Goal: Task Accomplishment & Management: Use online tool/utility

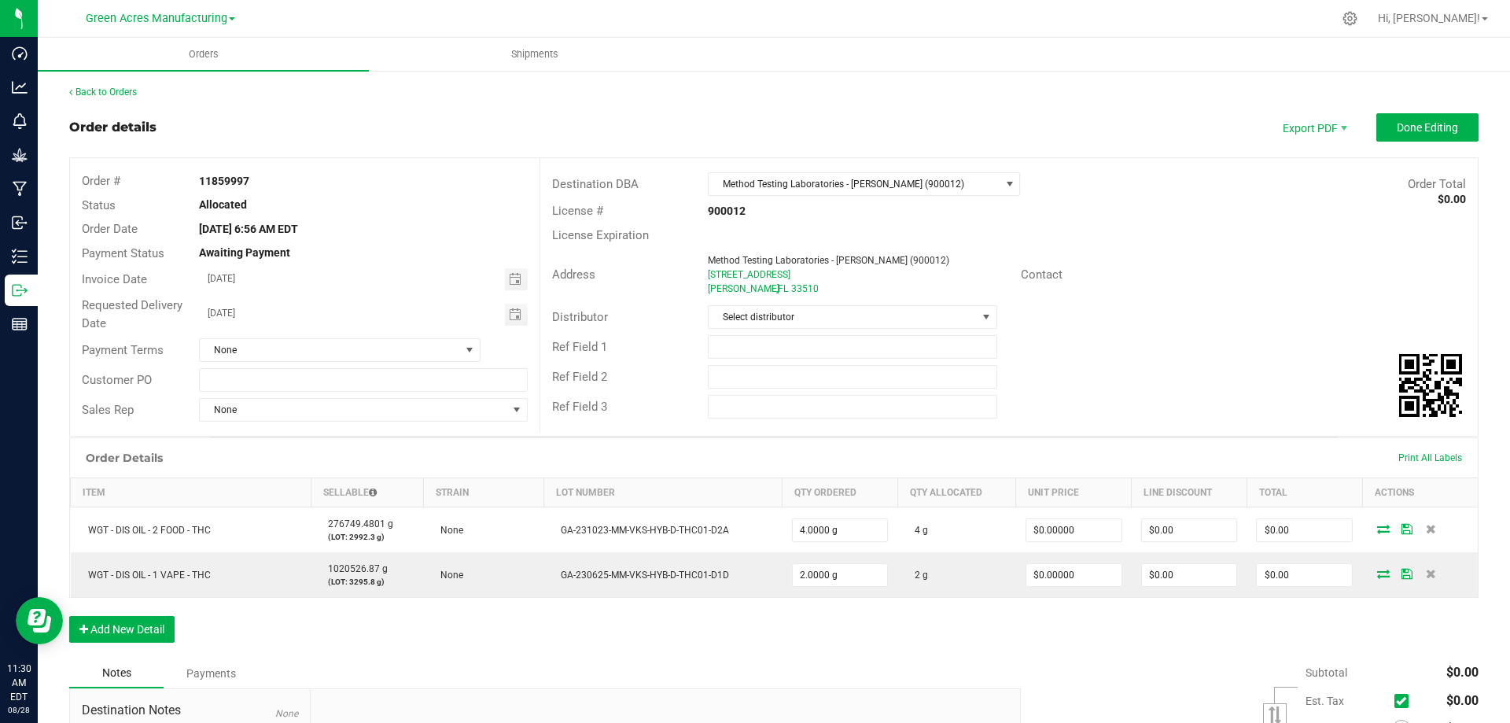
click at [579, 445] on div "Order Details Print All Labels" at bounding box center [773, 457] width 1407 height 39
click at [1295, 125] on span "Export PDF" at bounding box center [1313, 127] width 94 height 28
click at [1283, 154] on span "Packing List PDF" at bounding box center [1303, 153] width 97 height 23
click at [1411, 138] on button "Done Editing" at bounding box center [1427, 127] width 102 height 28
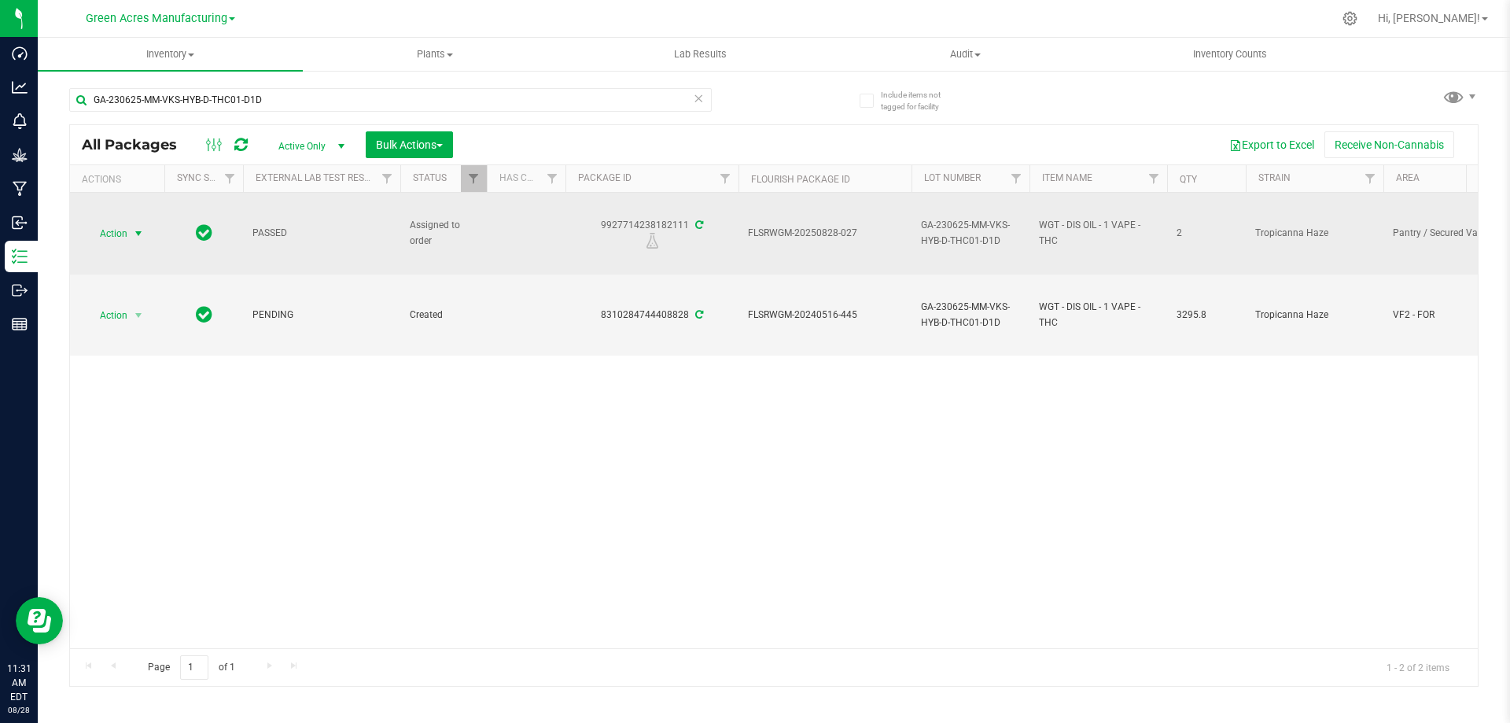
click at [120, 243] on span "Action" at bounding box center [107, 234] width 42 height 22
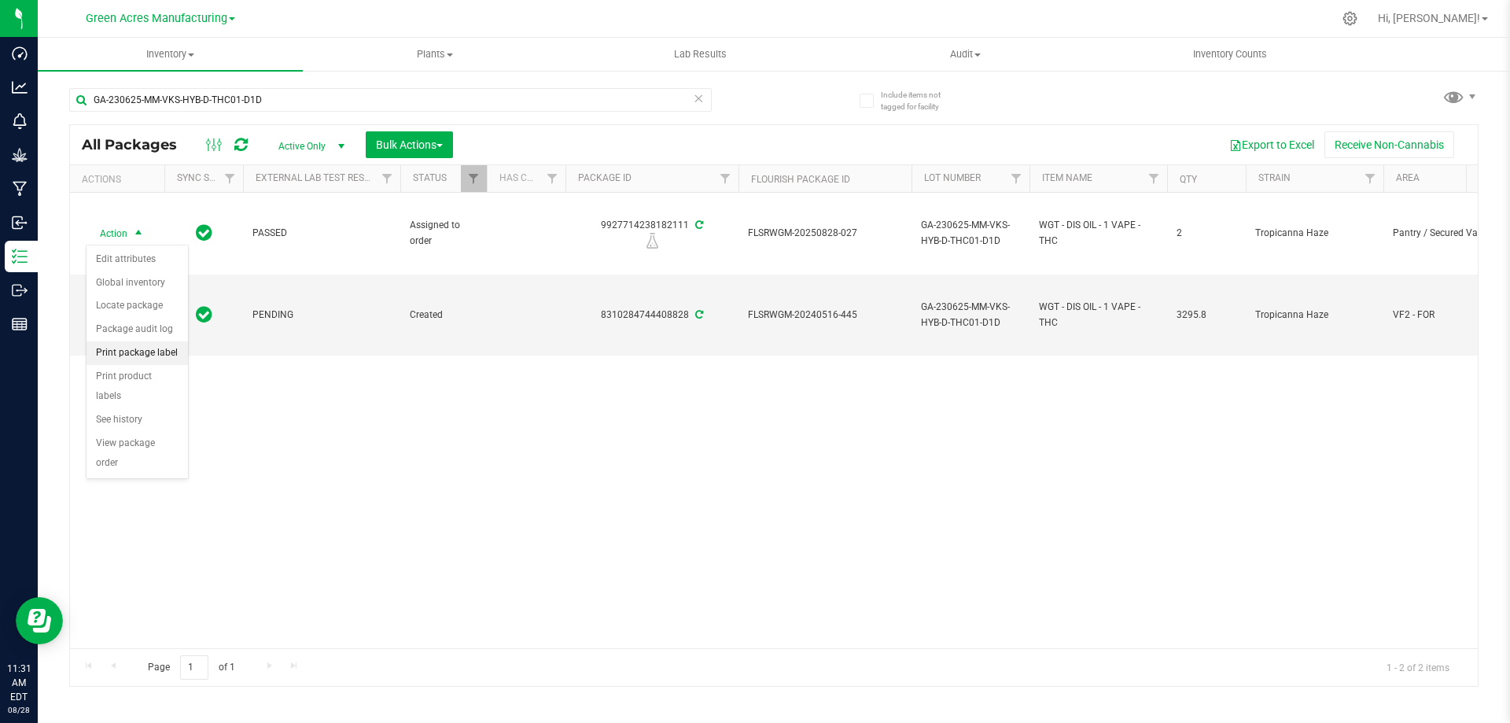
drag, startPoint x: 140, startPoint y: 348, endPoint x: 149, endPoint y: 348, distance: 9.5
click at [141, 348] on li "Print package label" at bounding box center [136, 353] width 101 height 24
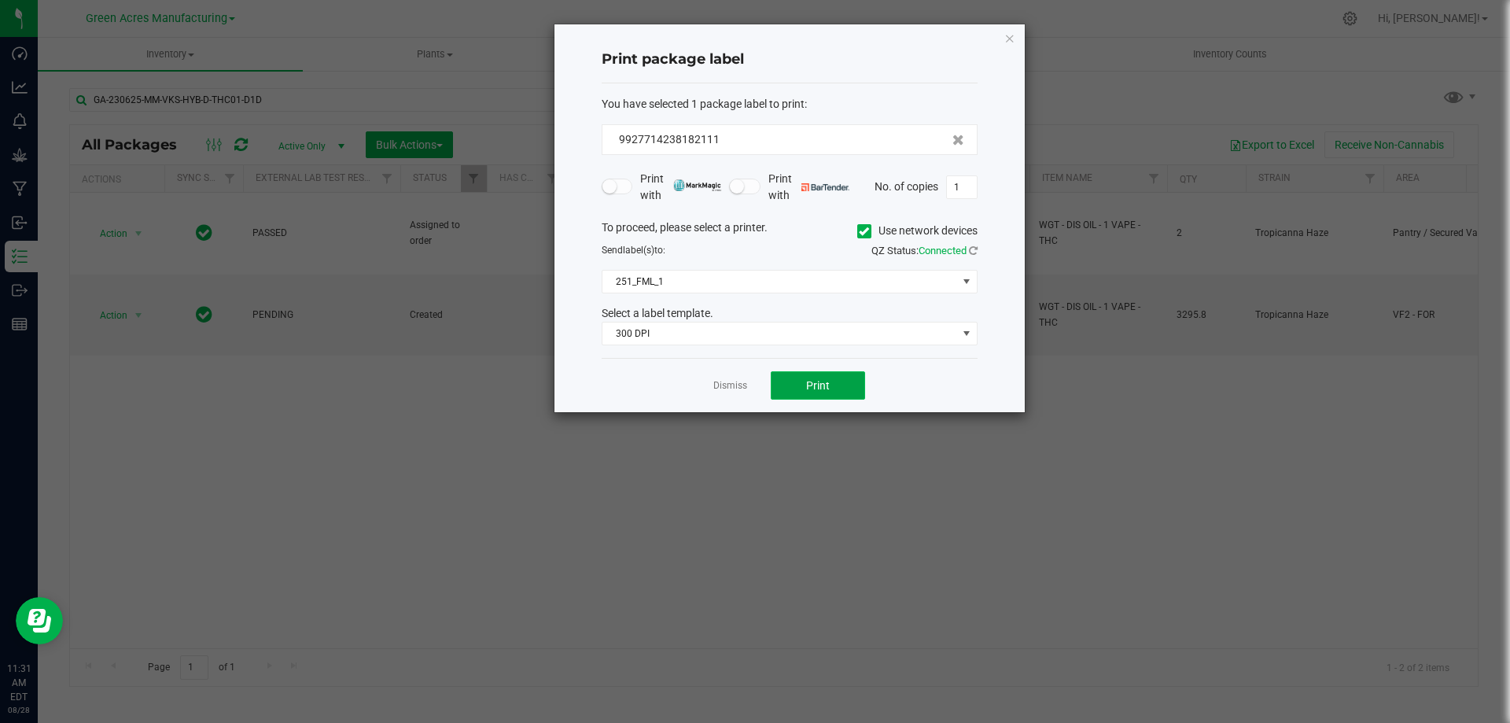
click at [825, 390] on span "Print" at bounding box center [818, 385] width 24 height 13
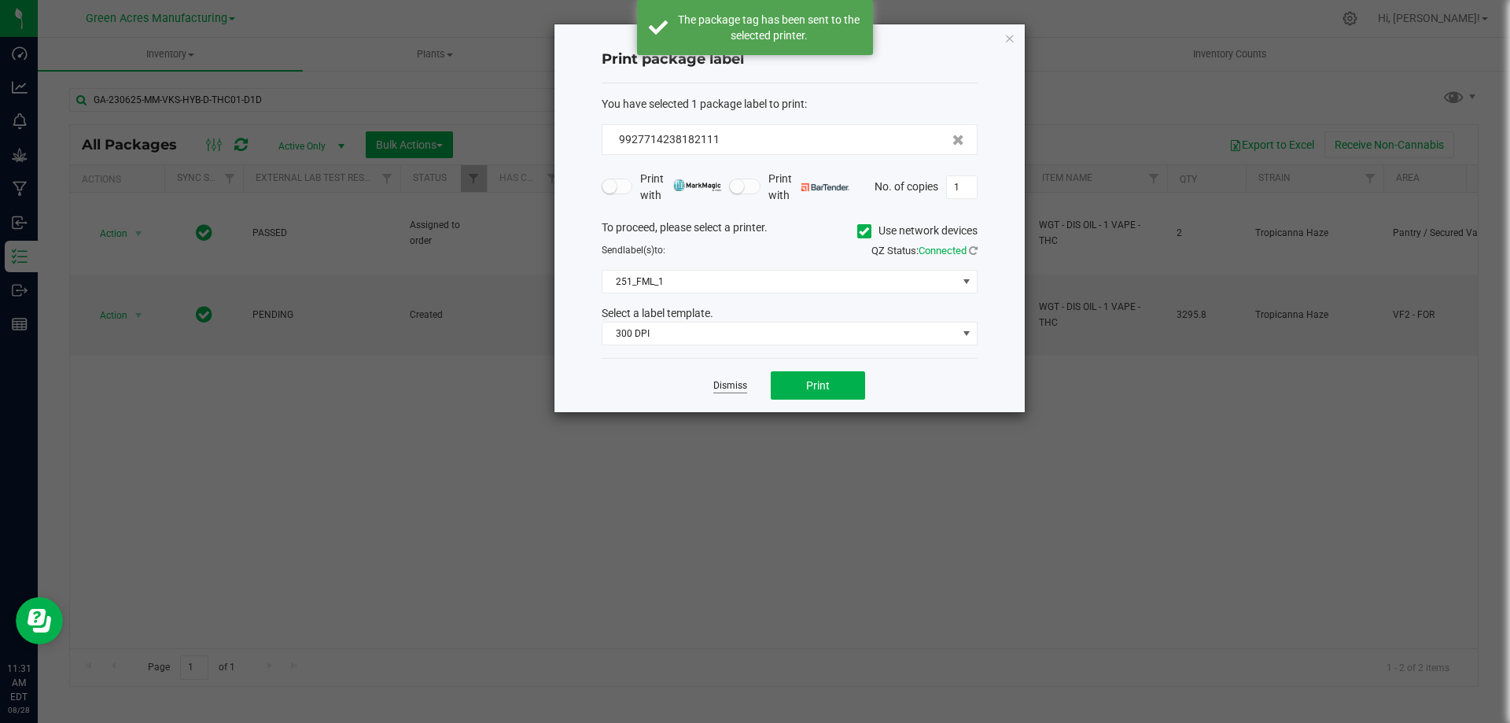
click at [730, 386] on link "Dismiss" at bounding box center [730, 385] width 34 height 13
